Goal: Task Accomplishment & Management: Use online tool/utility

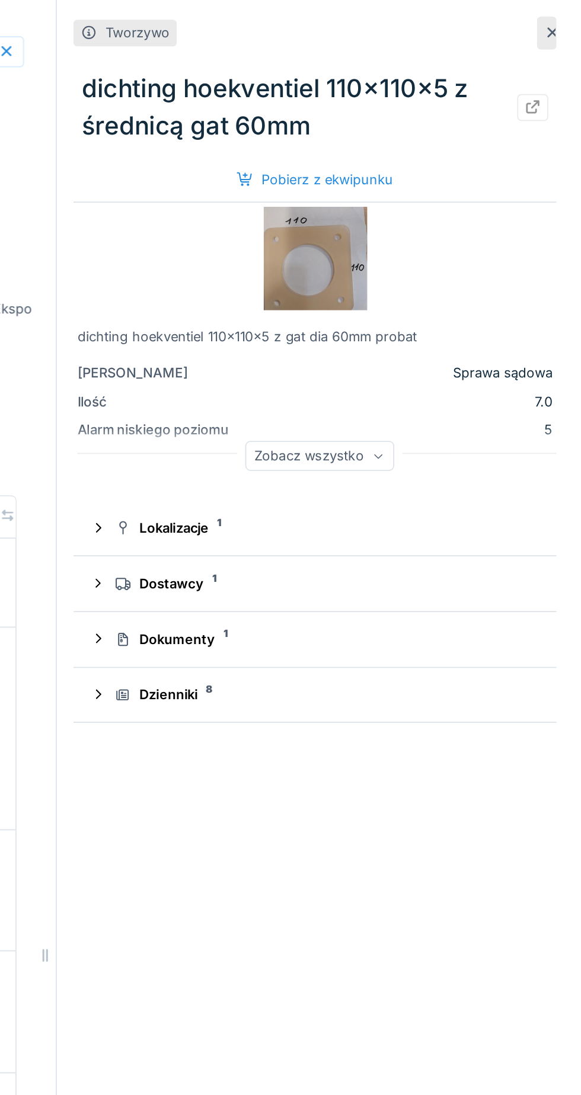
click at [564, 18] on icon at bounding box center [564, 19] width 6 height 6
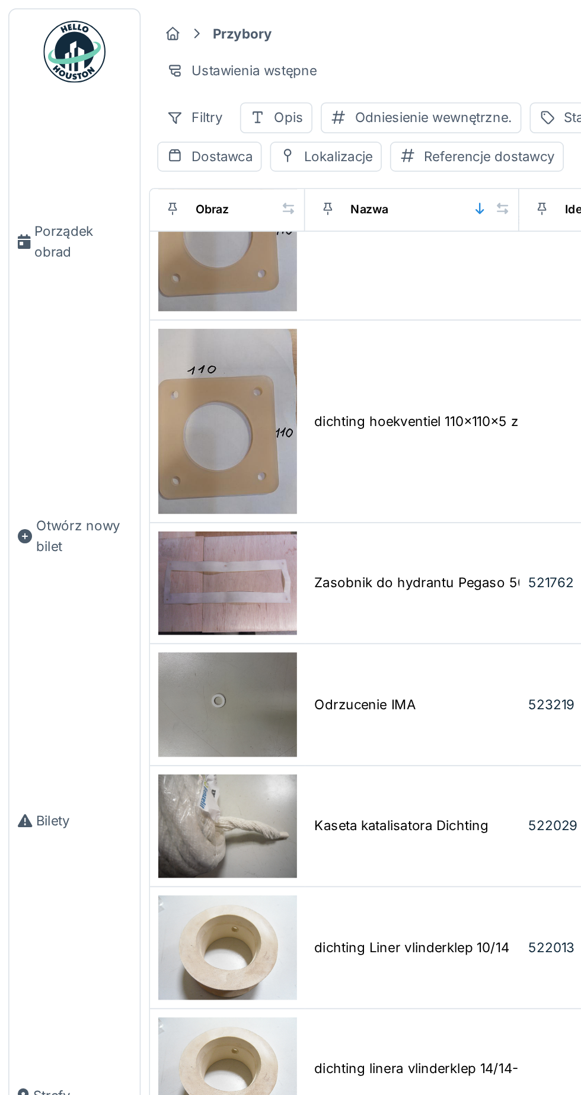
click at [41, 476] on span "Bilety" at bounding box center [48, 470] width 55 height 11
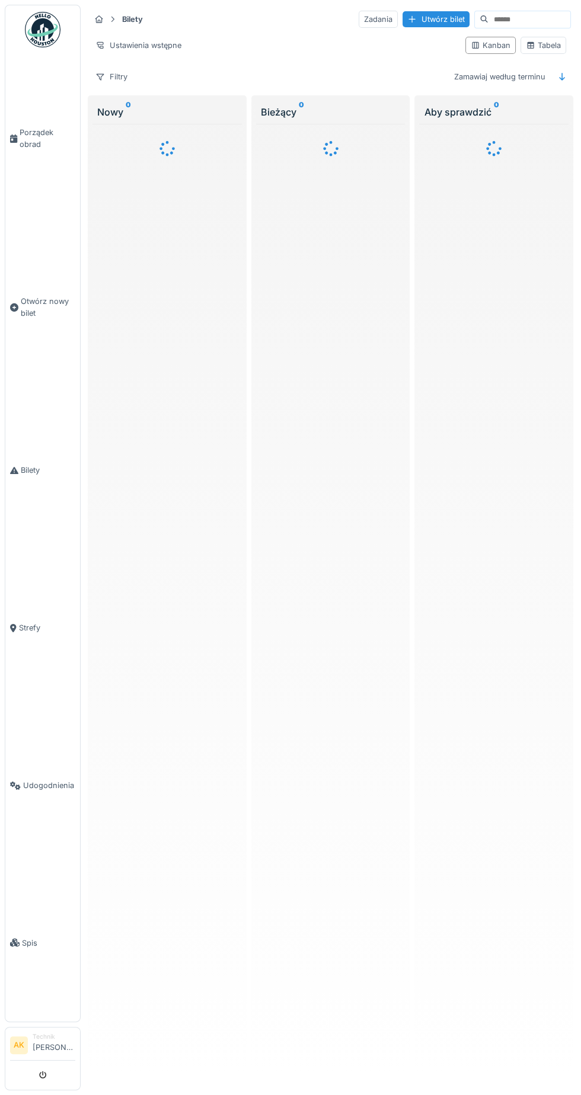
click at [39, 17] on img at bounding box center [43, 30] width 36 height 36
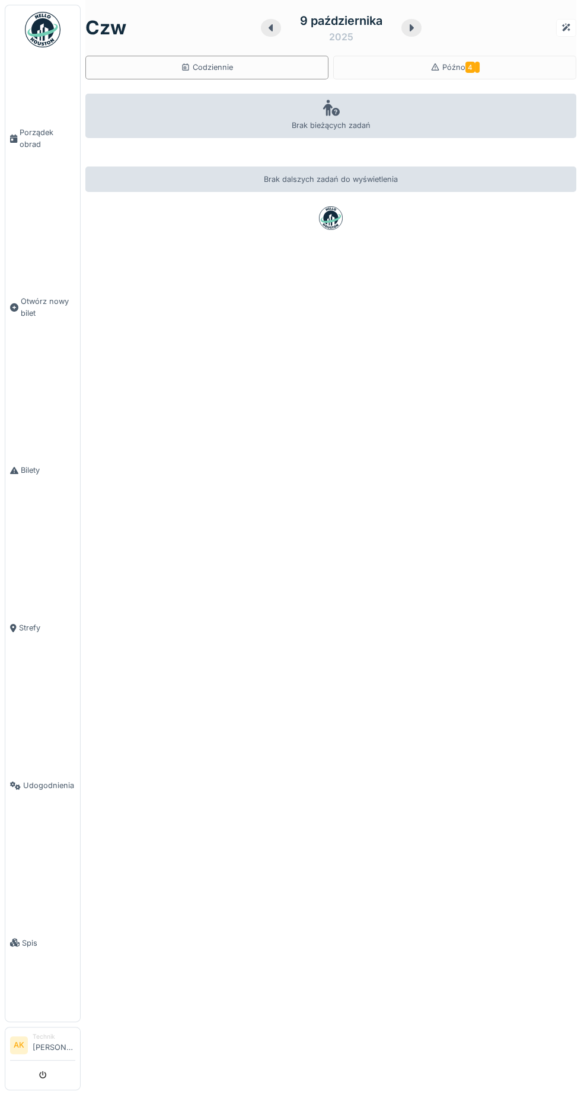
click at [482, 65] on div "Późno 4" at bounding box center [454, 68] width 243 height 24
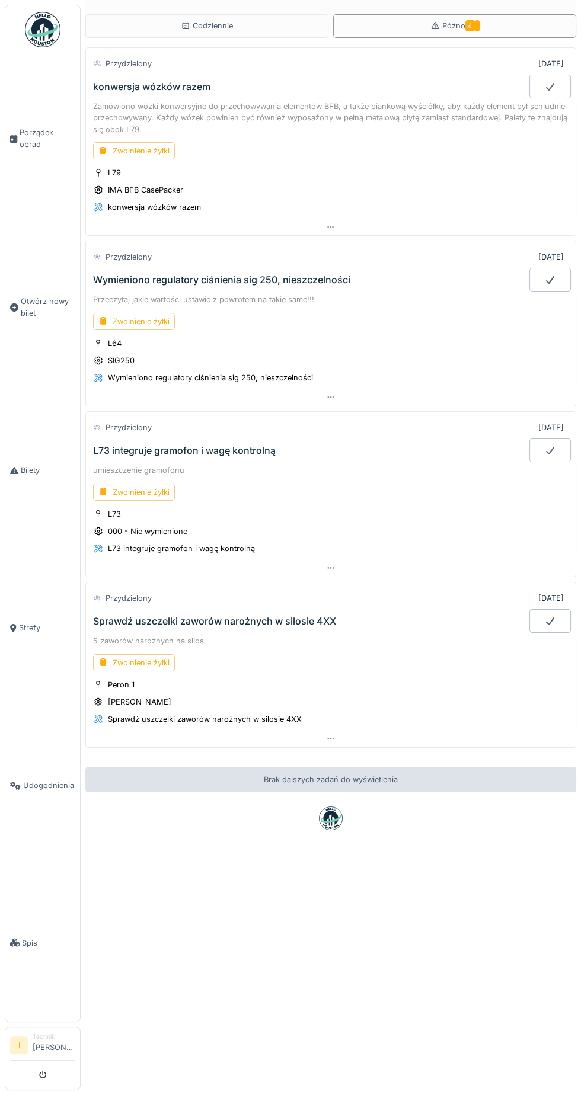
click at [126, 91] on font "konwersja wózków razem" at bounding box center [151, 87] width 117 height 12
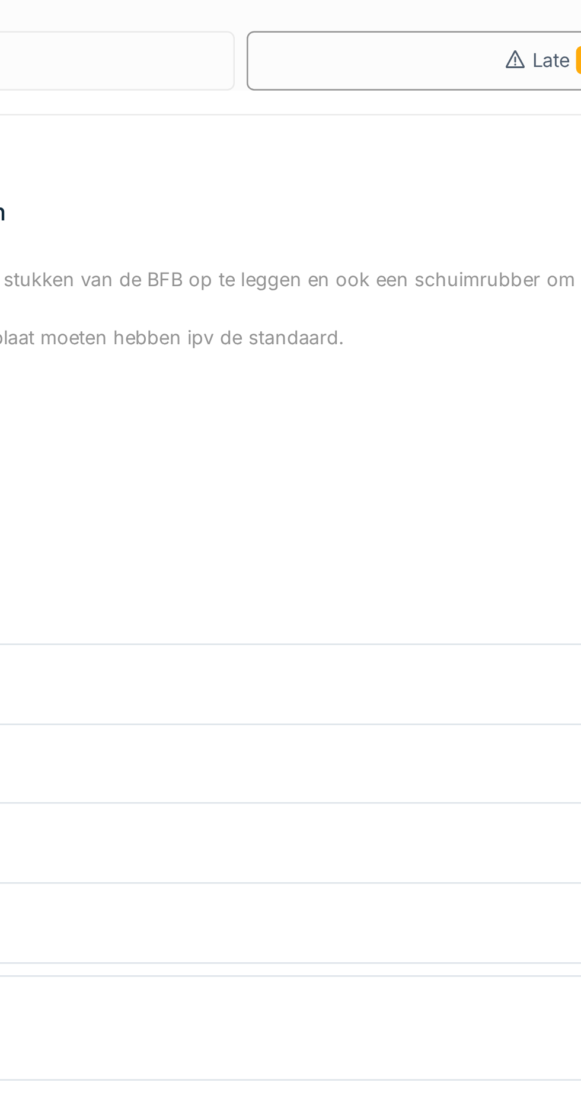
scroll to position [2, 0]
